Goal: Find specific page/section: Find specific page/section

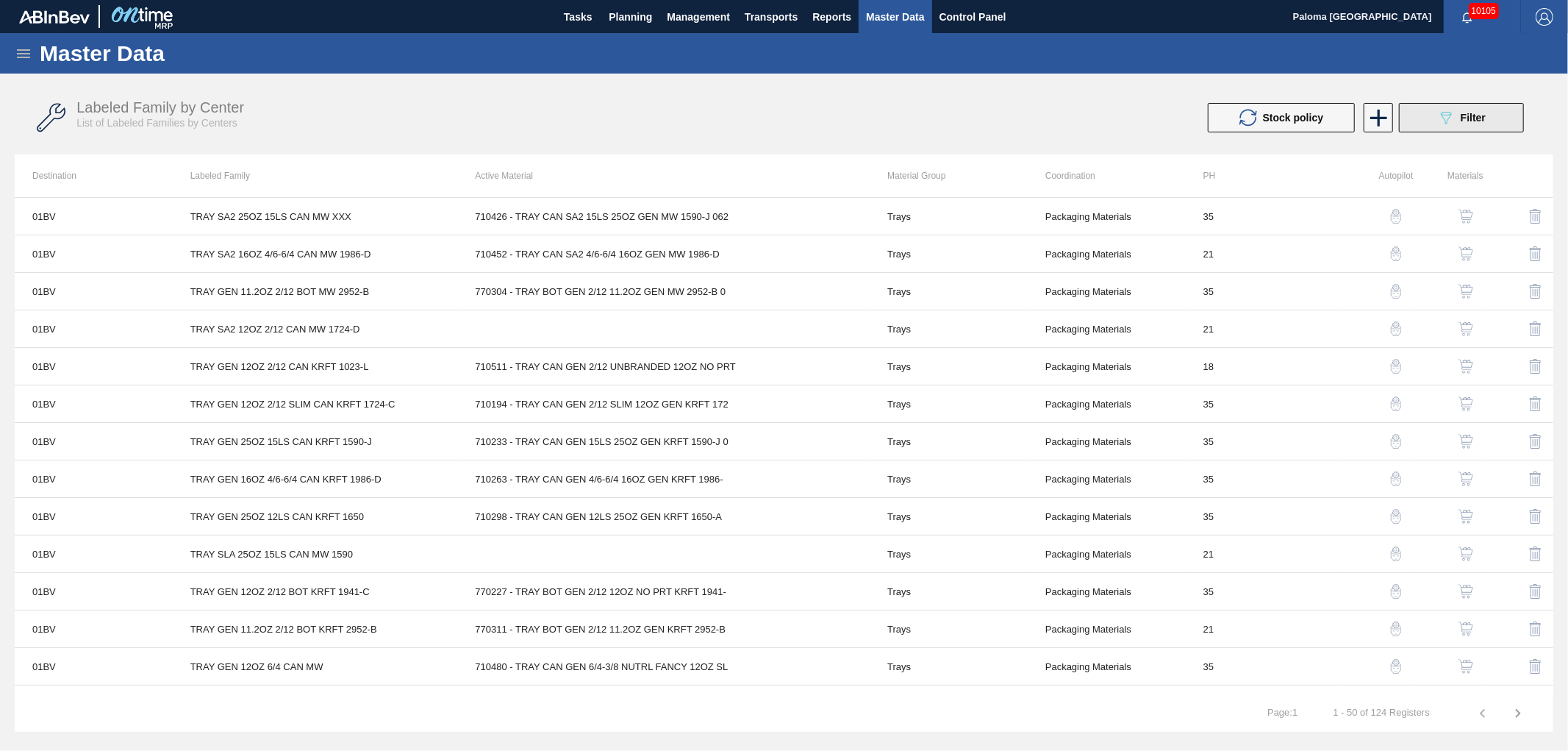
click at [1450, 123] on icon "089F7B8B-B2A5-4AFE-B5C0-19BA573D28AC" at bounding box center [1447, 118] width 18 height 18
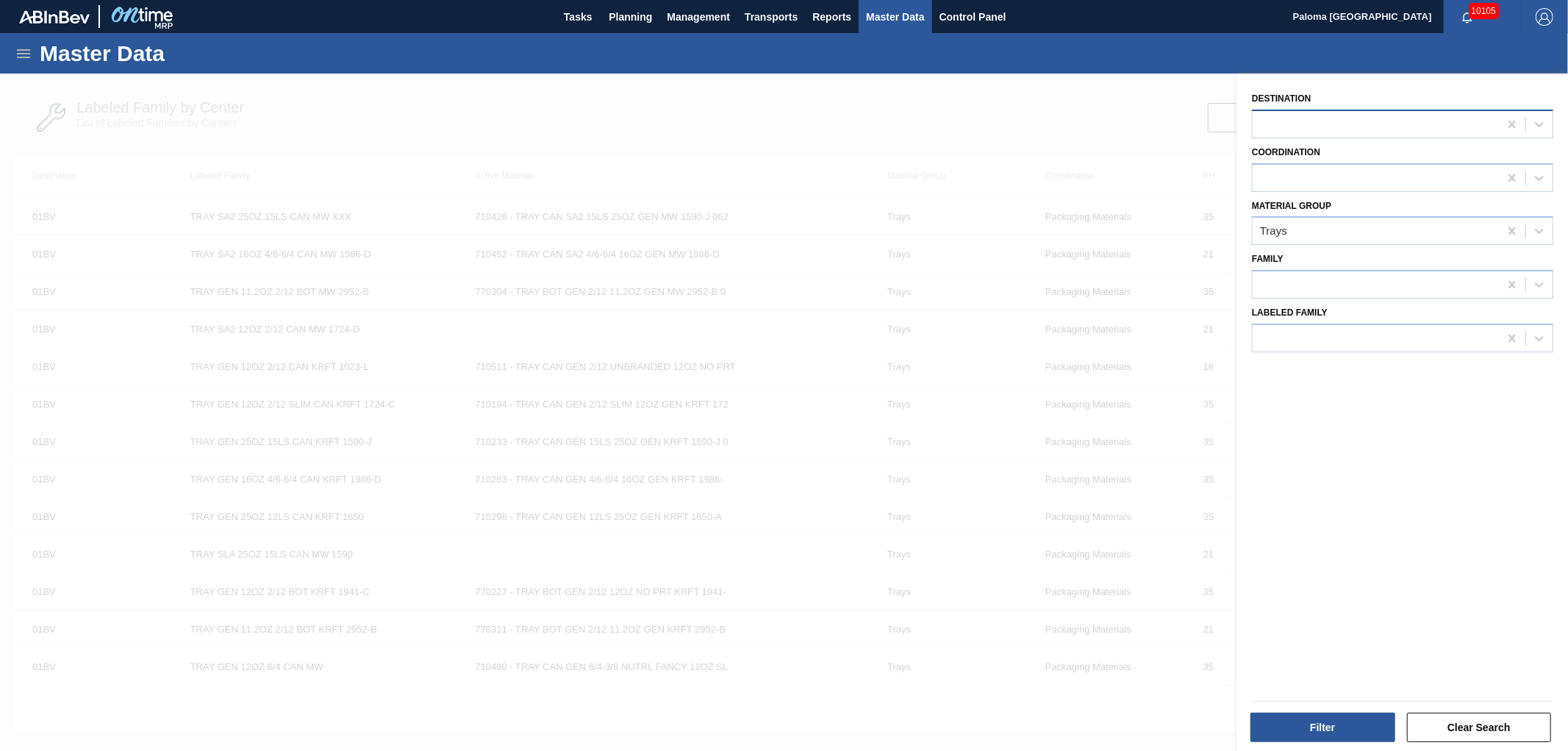
click at [1303, 127] on div at bounding box center [1376, 124] width 247 height 22
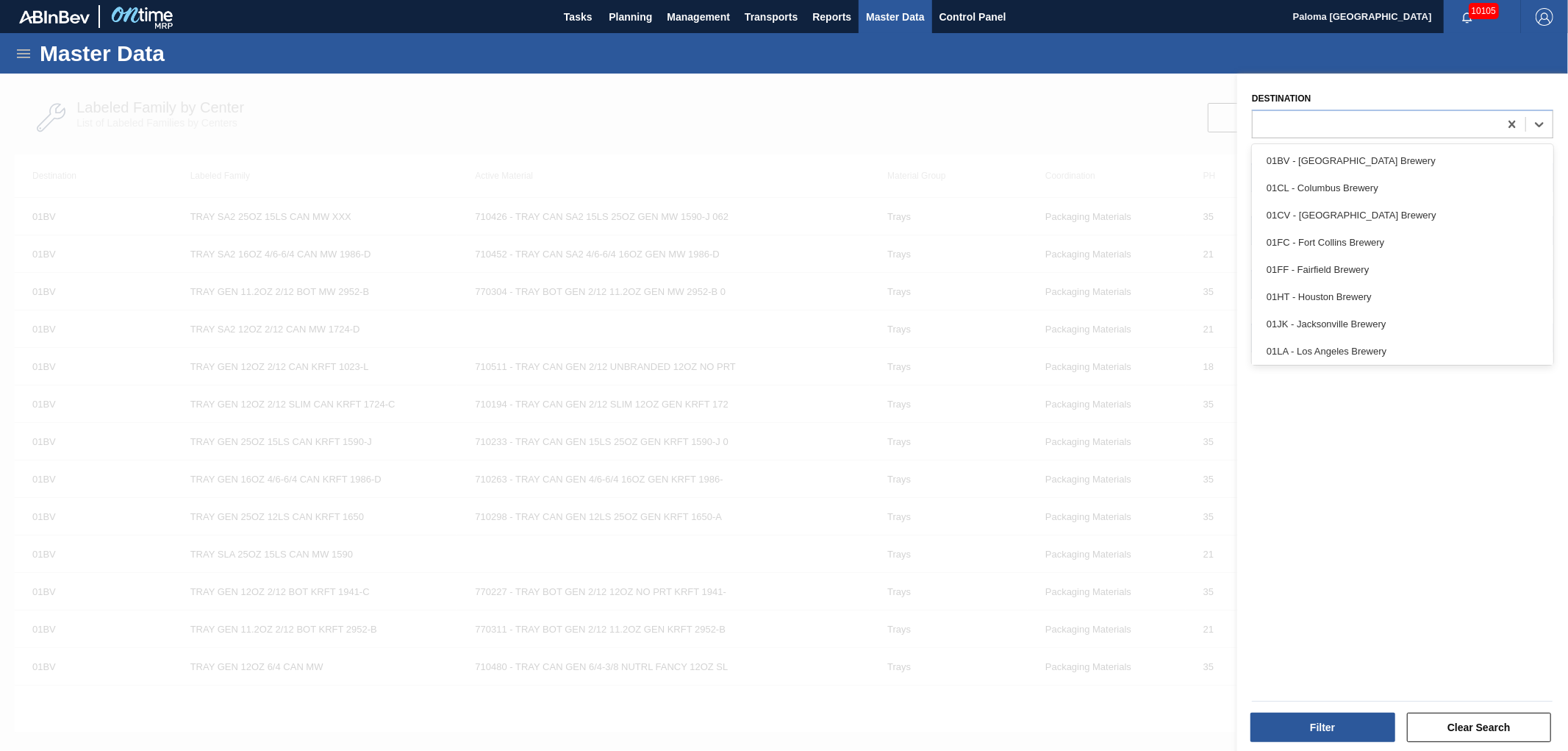
click at [1305, 320] on div "01JK - Jacksonville Brewery" at bounding box center [1403, 324] width 302 height 28
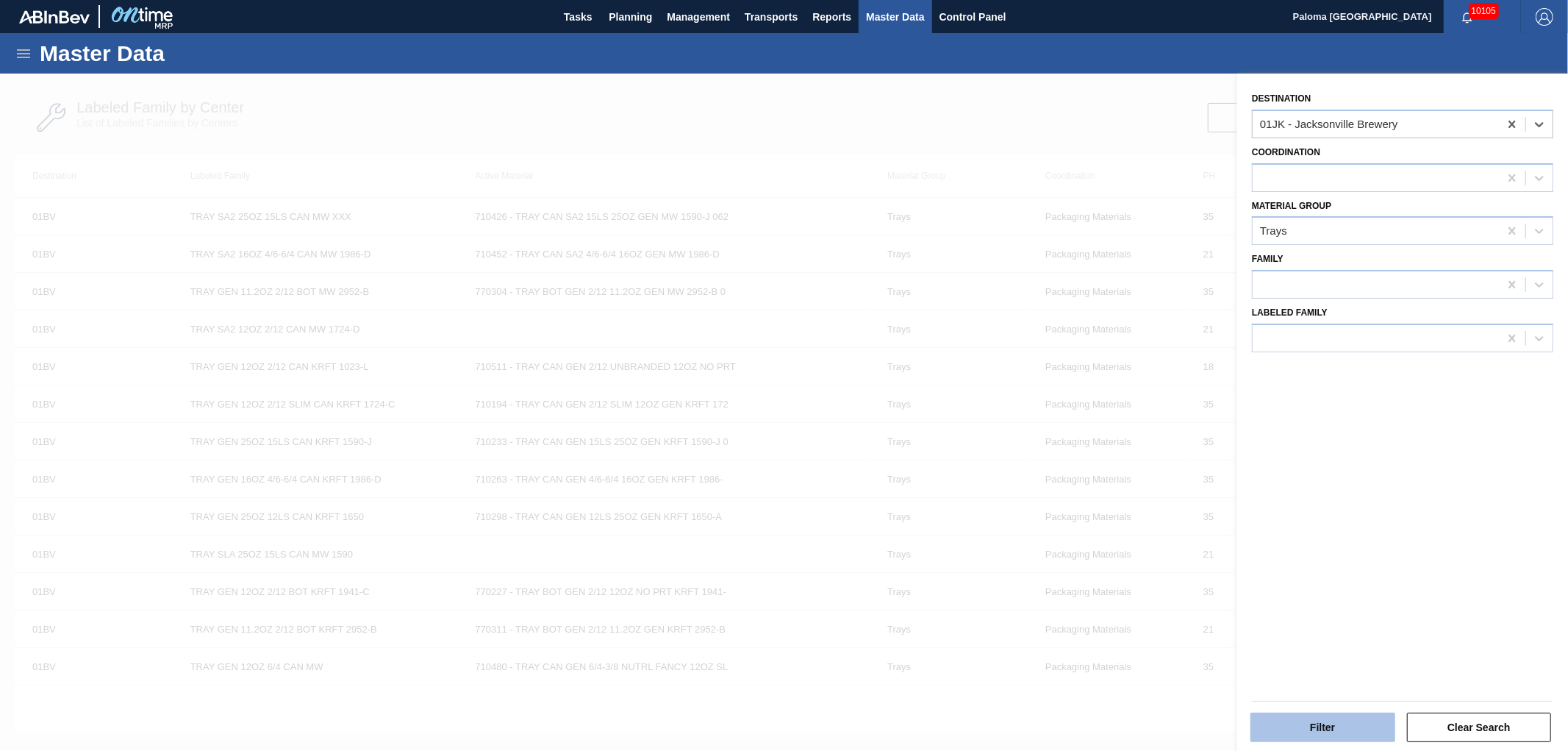
click at [1325, 730] on button "Filter" at bounding box center [1323, 726] width 145 height 29
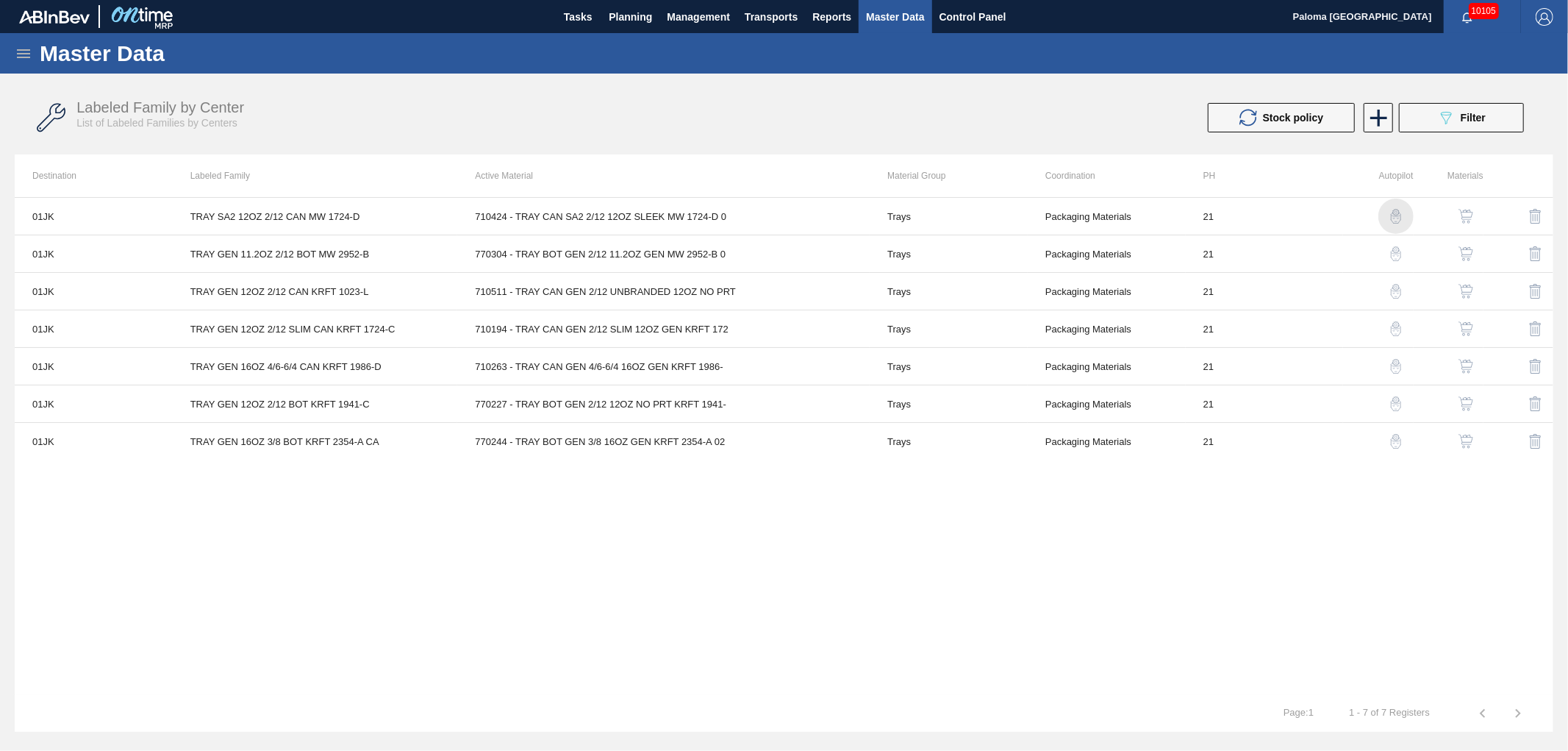
click at [1397, 218] on img "button" at bounding box center [1396, 216] width 15 height 15
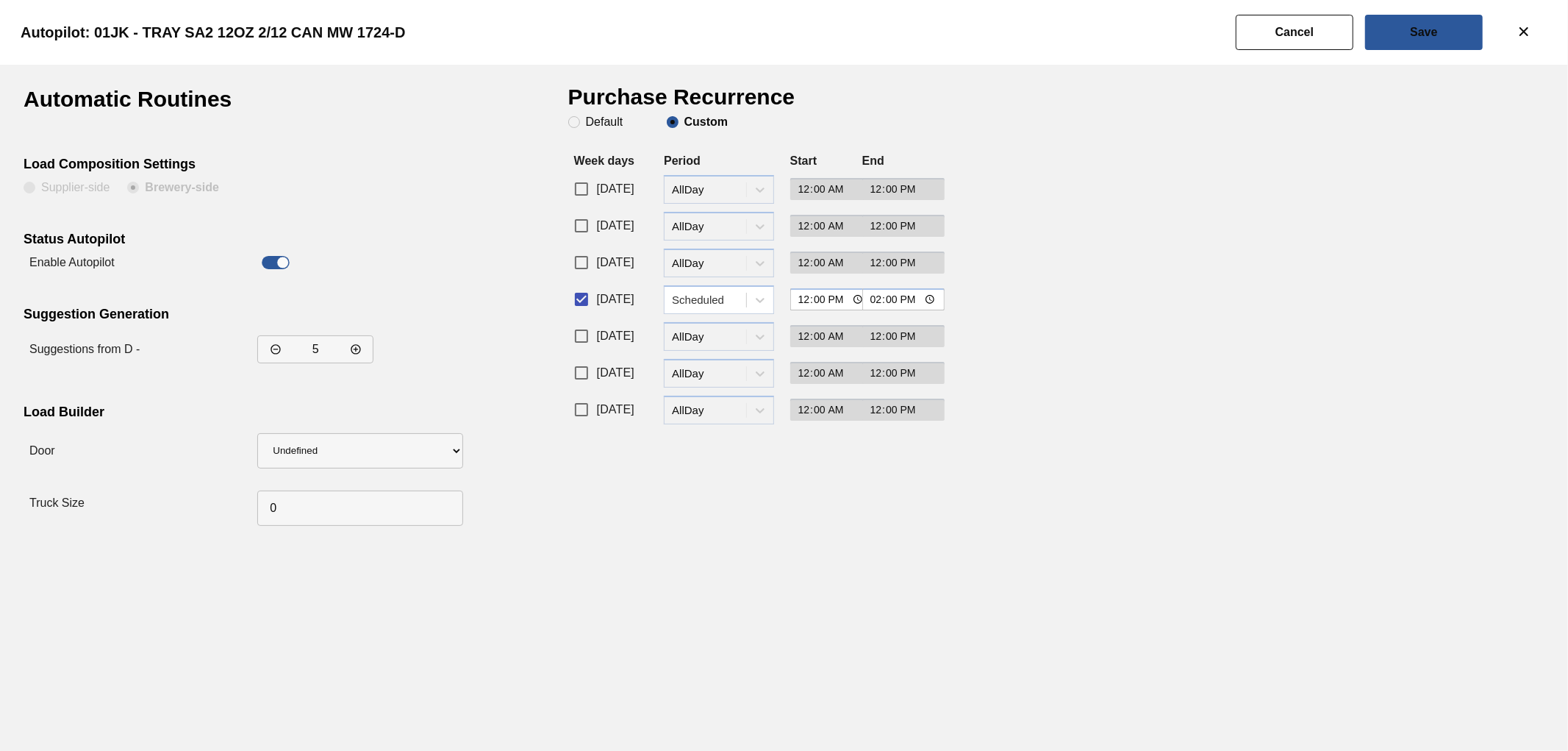
drag, startPoint x: 94, startPoint y: 33, endPoint x: 130, endPoint y: 28, distance: 36.3
click at [0, 0] on slot "Autopilot: 01JK - TRAY SA2 12OZ 2/12 CAN MW 1724-D" at bounding box center [0, 0] width 0 height 0
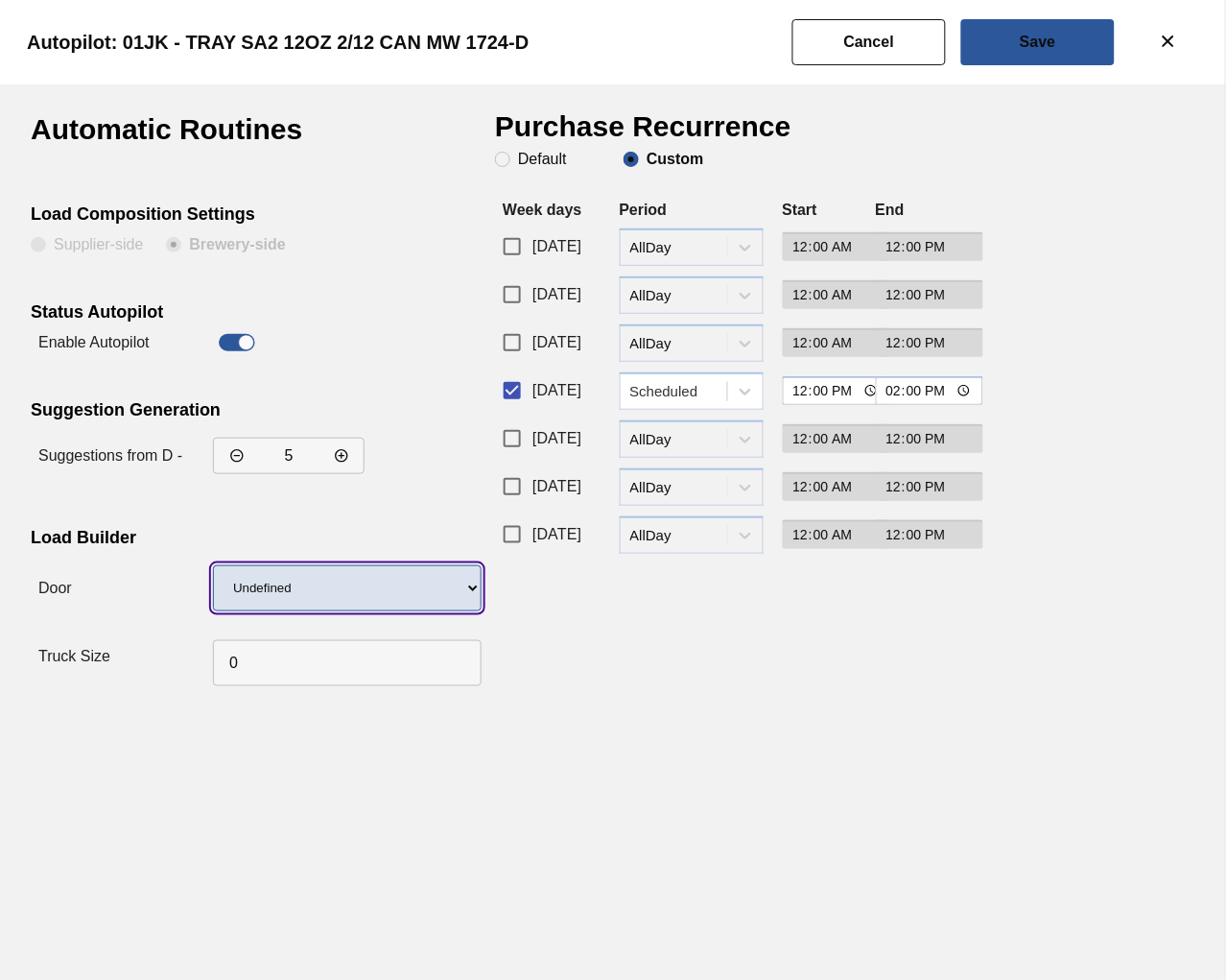
click at [468, 587] on select "Undefined WR LIDS" at bounding box center [347, 587] width 268 height 46
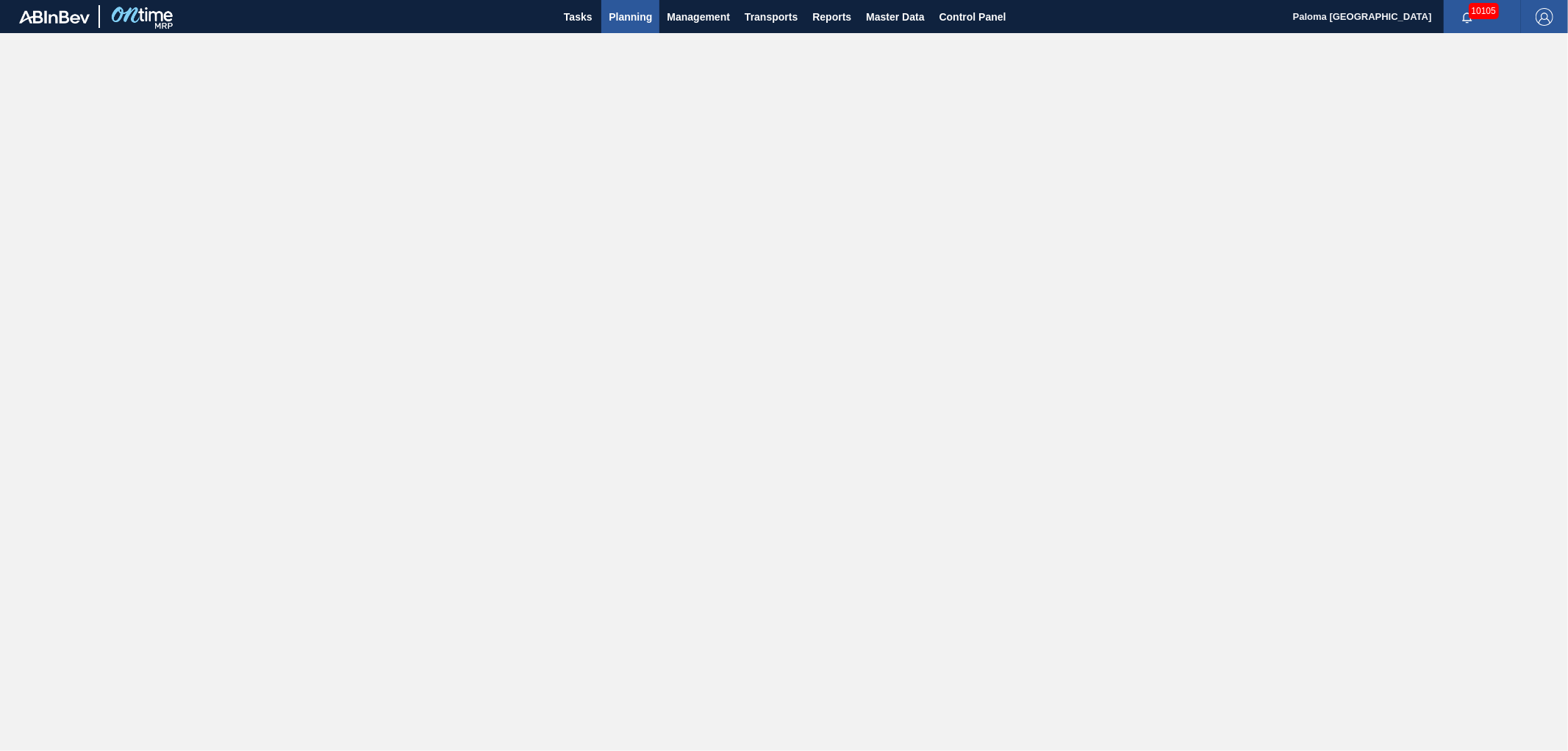
click at [650, 9] on span "Planning" at bounding box center [630, 17] width 43 height 18
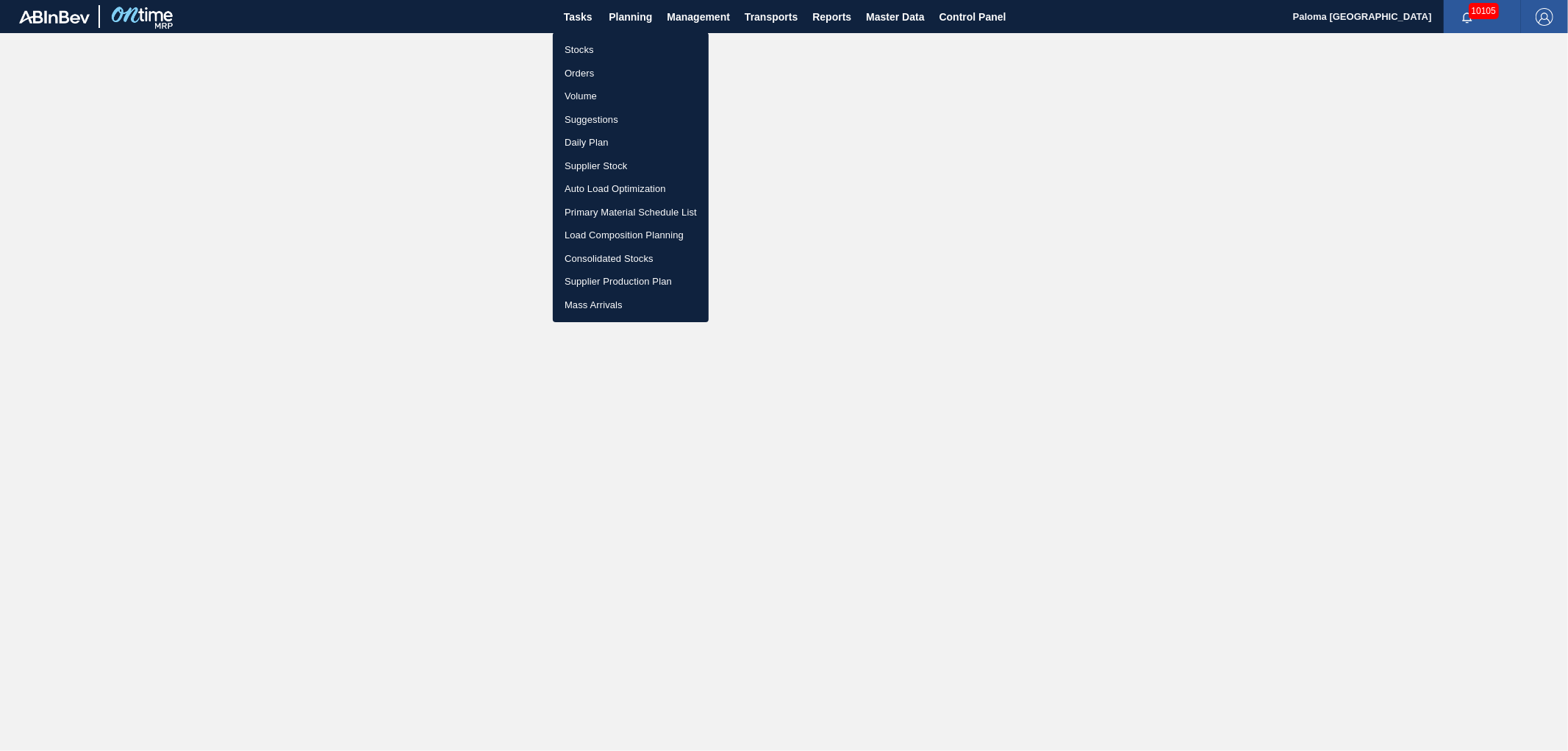
click at [589, 45] on li "Stocks" at bounding box center [630, 50] width 156 height 24
